Goal: Task Accomplishment & Management: Manage account settings

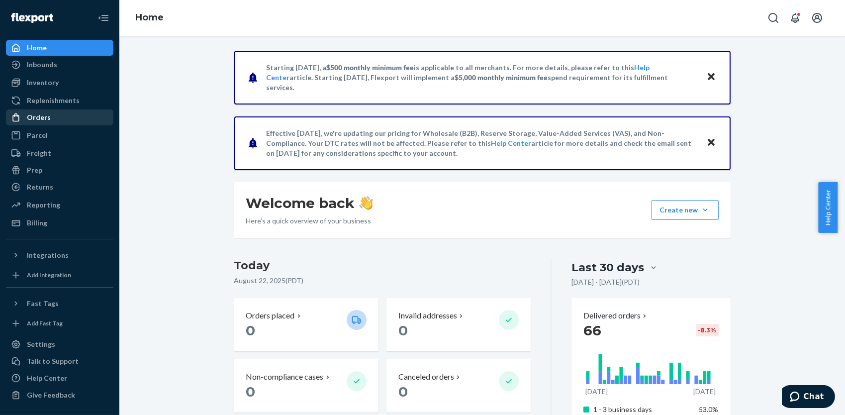
click at [38, 117] on div "Orders" at bounding box center [39, 117] width 24 height 10
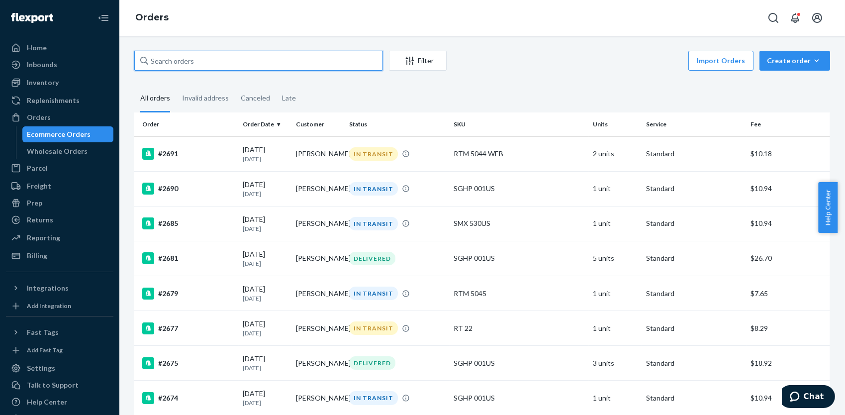
click at [199, 61] on input "text" at bounding box center [258, 61] width 249 height 20
paste input "[PERSON_NAME]"
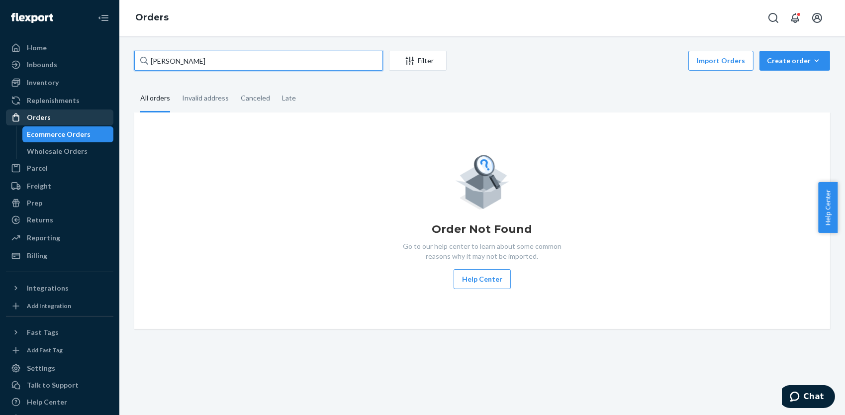
type input "[PERSON_NAME]"
click at [45, 115] on div "Orders" at bounding box center [39, 117] width 24 height 10
click at [30, 112] on div "Orders" at bounding box center [39, 117] width 24 height 10
click at [35, 116] on div "Orders" at bounding box center [39, 117] width 24 height 10
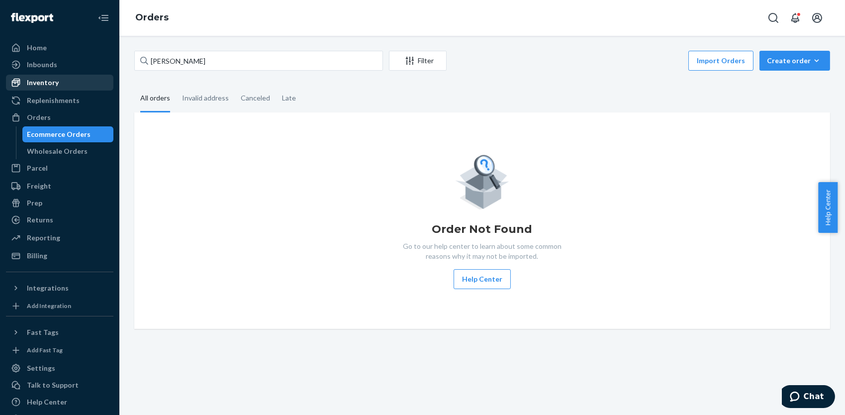
click at [49, 82] on div "Inventory" at bounding box center [43, 83] width 32 height 10
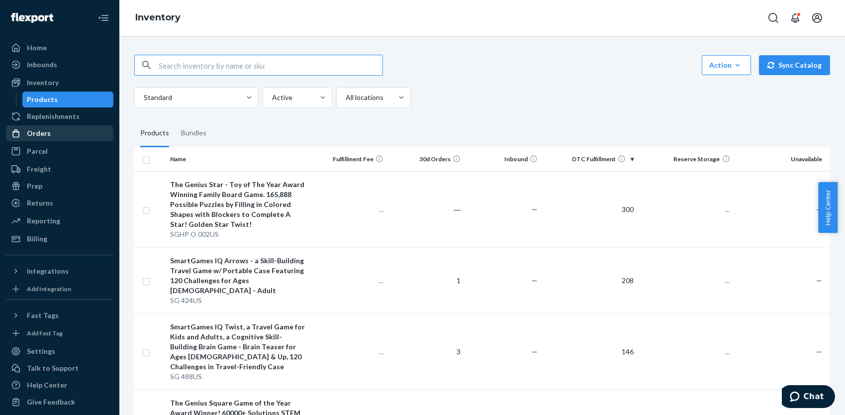
click at [43, 133] on div "Orders" at bounding box center [39, 133] width 24 height 10
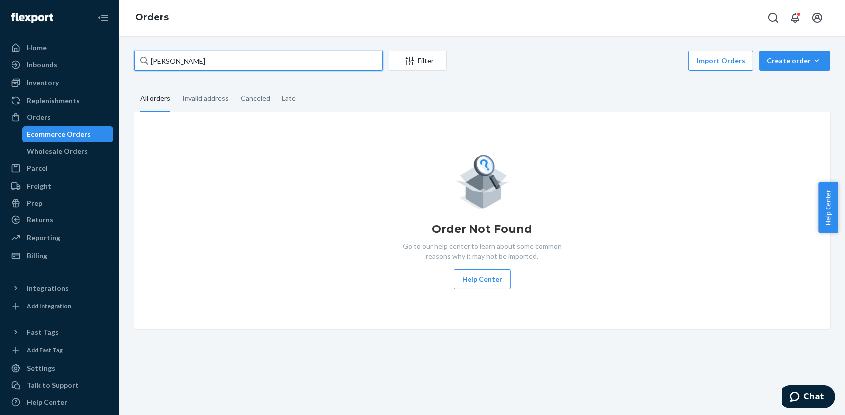
click at [193, 61] on input "[PERSON_NAME]" at bounding box center [258, 61] width 249 height 20
drag, startPoint x: 148, startPoint y: 54, endPoint x: 117, endPoint y: 59, distance: 31.7
click at [133, 54] on div "[PERSON_NAME] Filter Import Orders Create order Ecommerce order Removal order A…" at bounding box center [482, 190] width 710 height 278
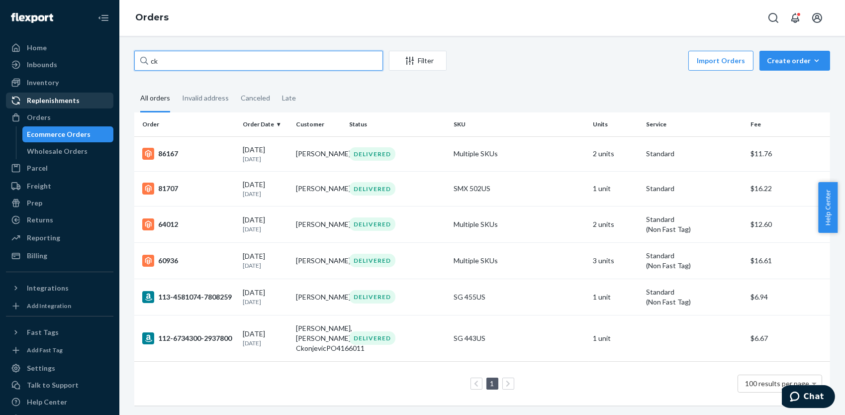
type input "c"
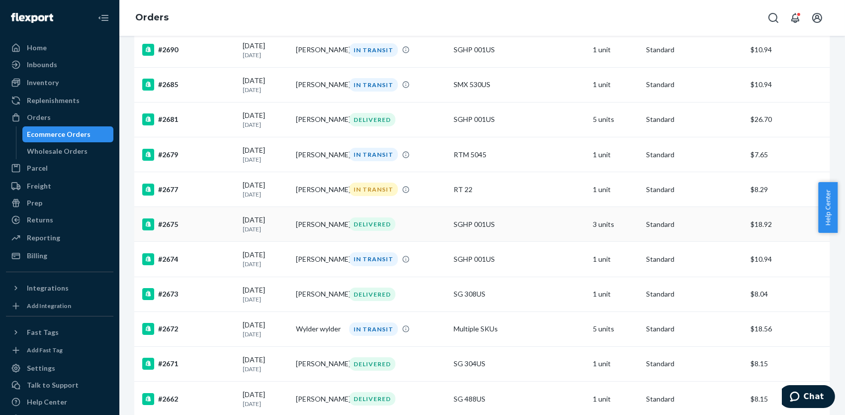
scroll to position [149, 0]
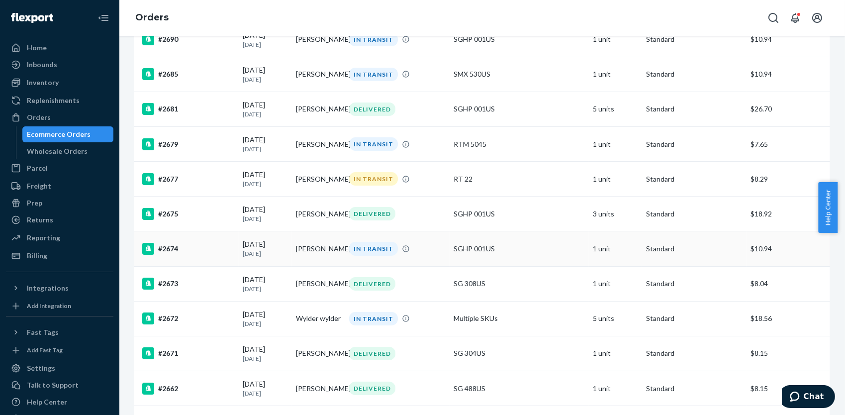
click at [449, 252] on td "SGHP 001US" at bounding box center [518, 248] width 139 height 35
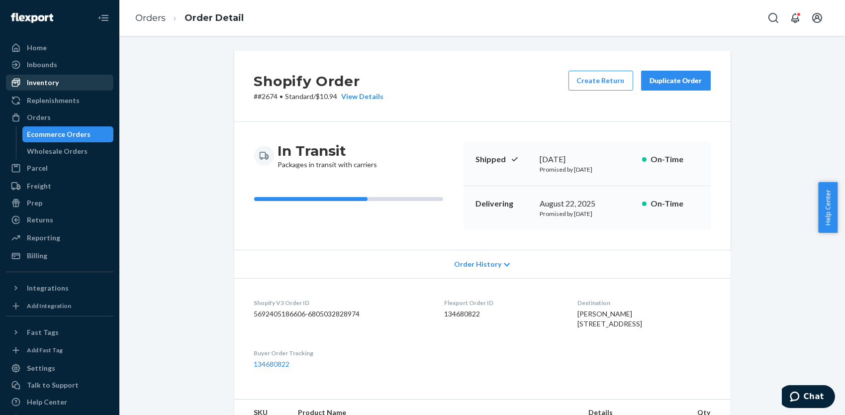
click at [57, 81] on div "Inventory" at bounding box center [43, 83] width 32 height 10
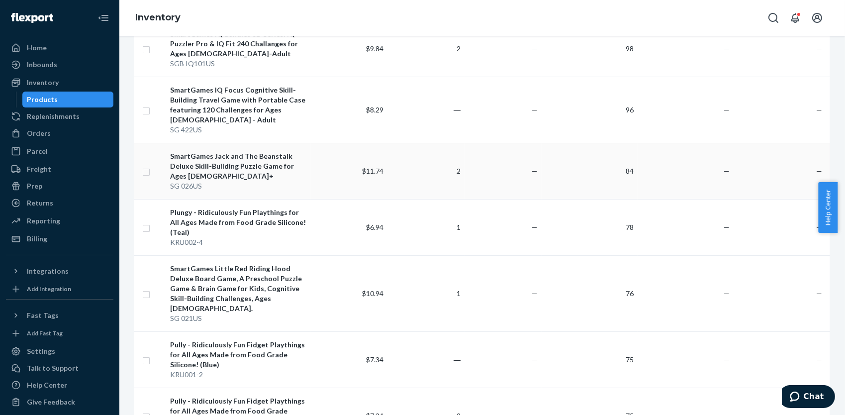
scroll to position [597, 0]
